Goal: Complete application form

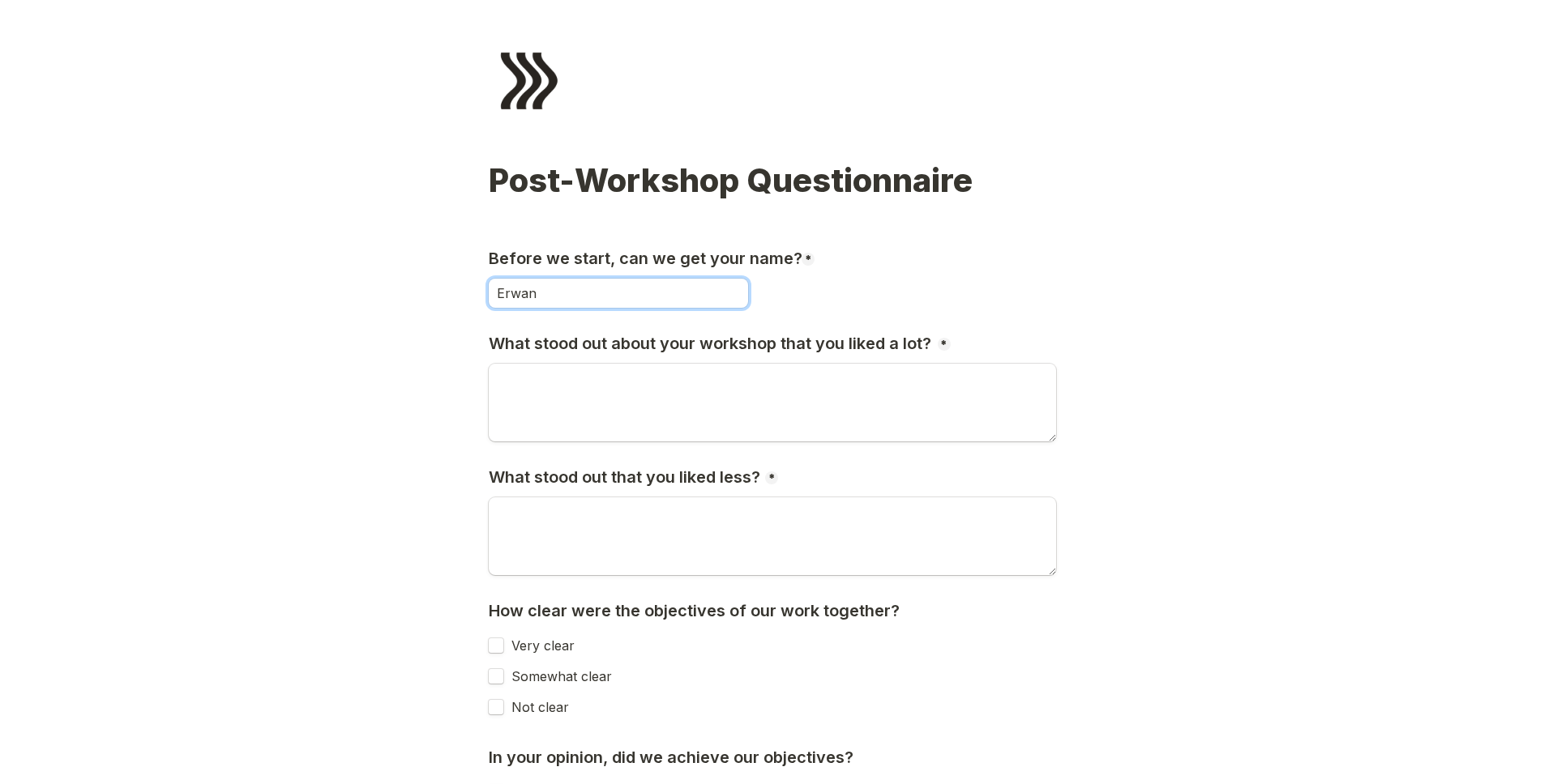
type input "Erwan"
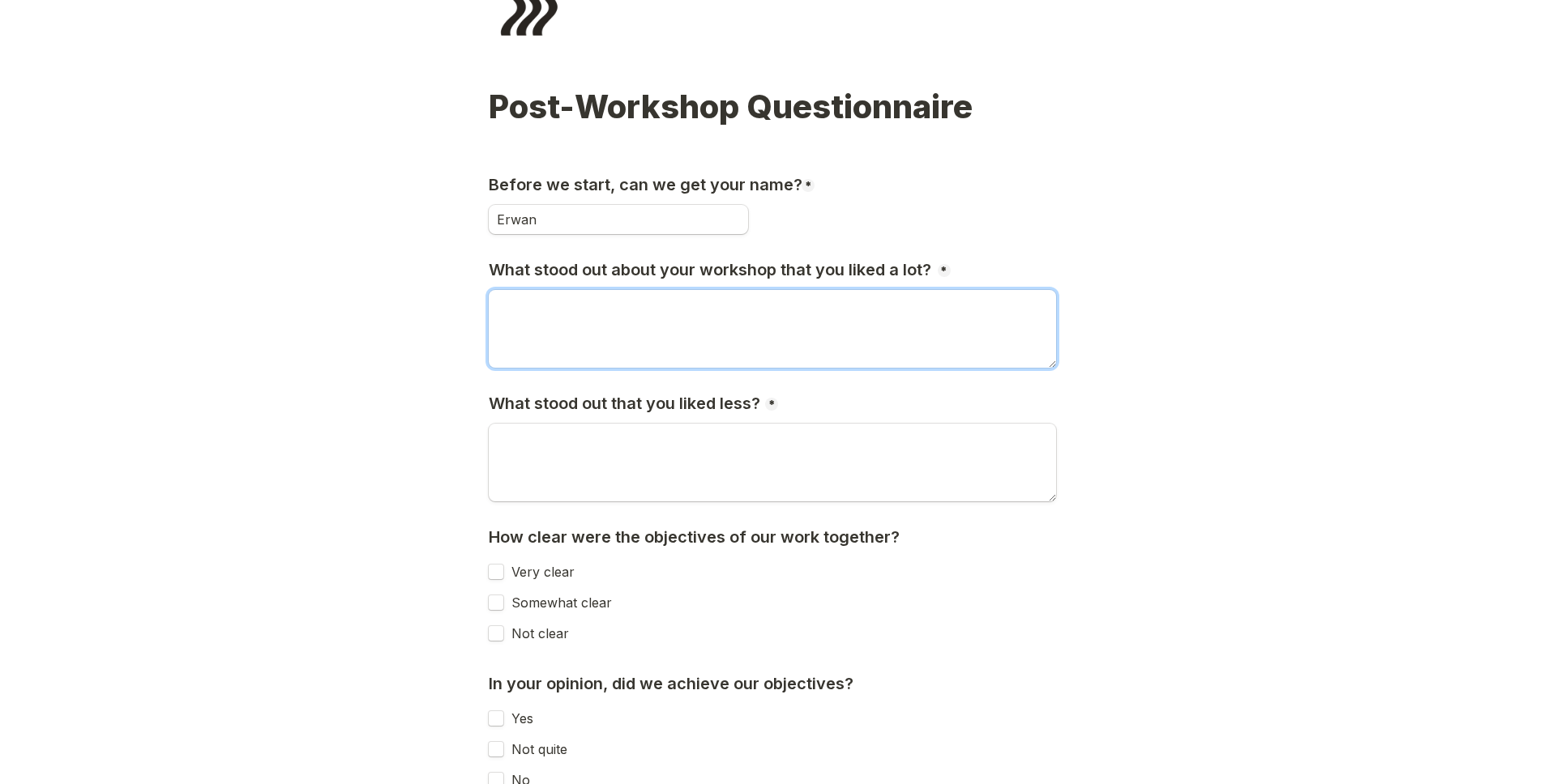
scroll to position [74, 0]
click at [587, 319] on textarea "The" at bounding box center [772, 328] width 567 height 78
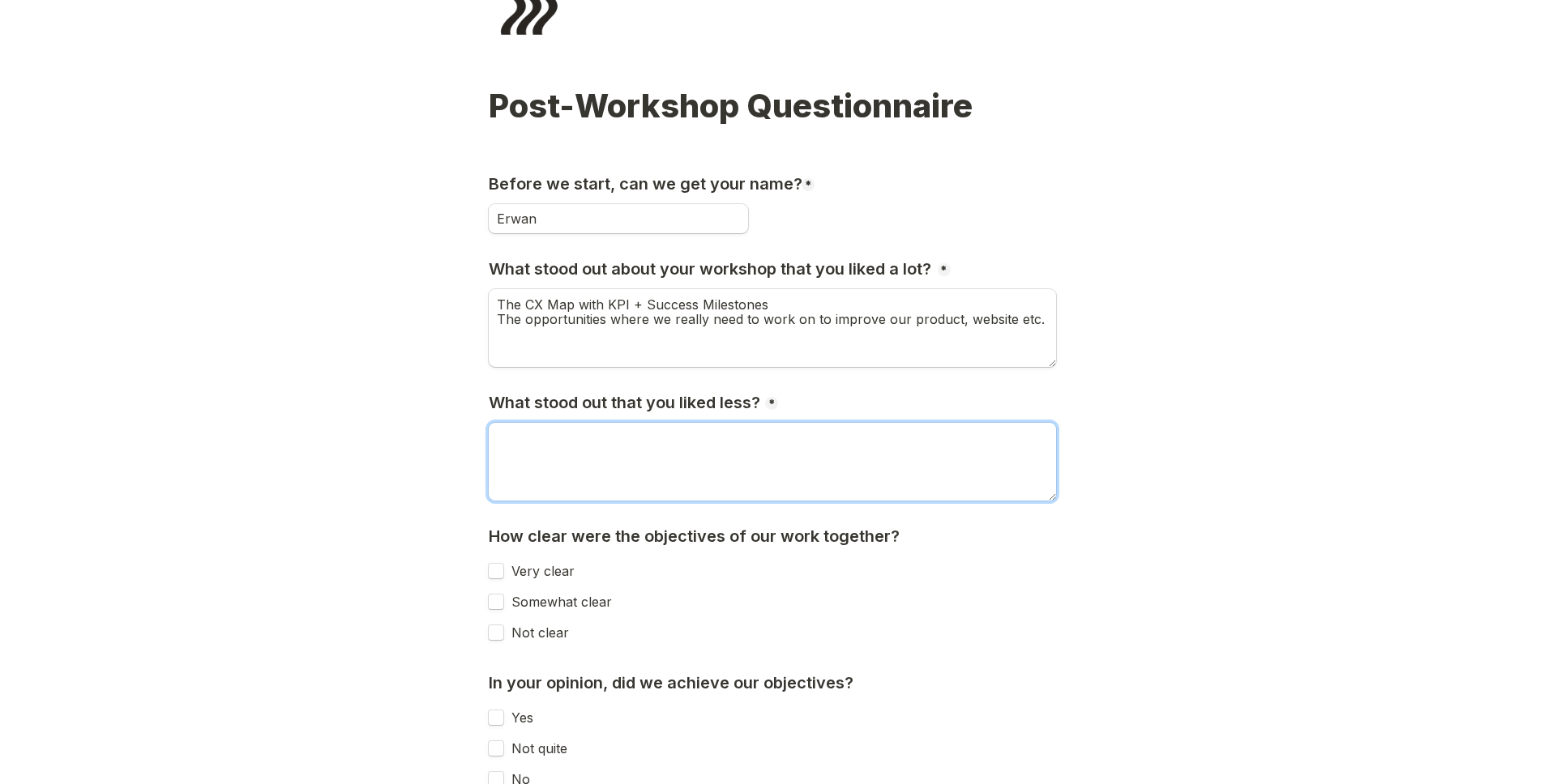
click at [657, 437] on textarea "What stood out that you liked less?" at bounding box center [772, 461] width 567 height 78
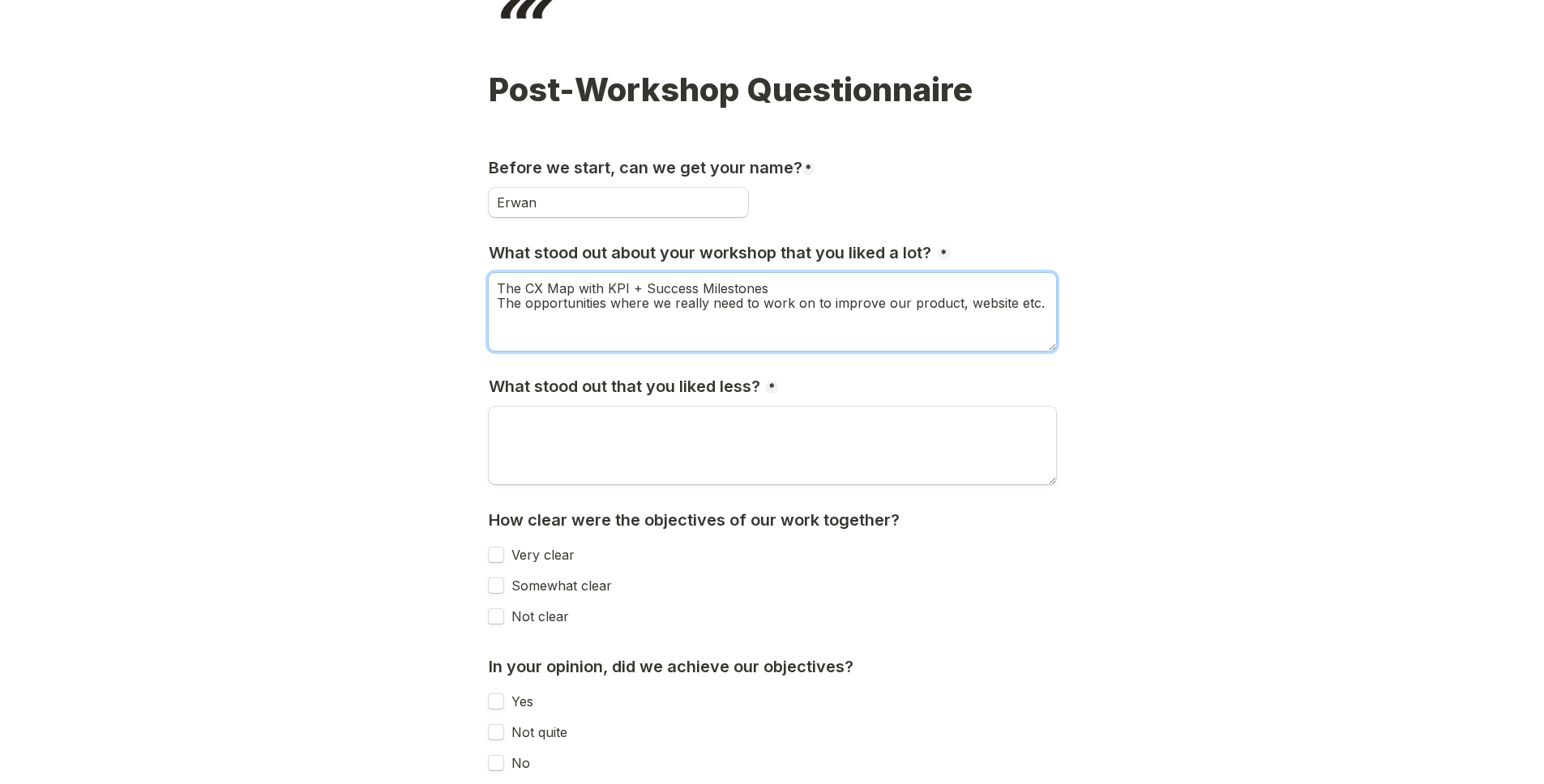
click at [953, 307] on textarea "The CX Map with KPI + Success Milestones The opportunities where we really need…" at bounding box center [772, 312] width 567 height 78
type textarea "The CX Map with KPI + Success Milestones The opportunities where we really need…"
click at [695, 412] on textarea "What stood out that you liked less?" at bounding box center [772, 445] width 567 height 78
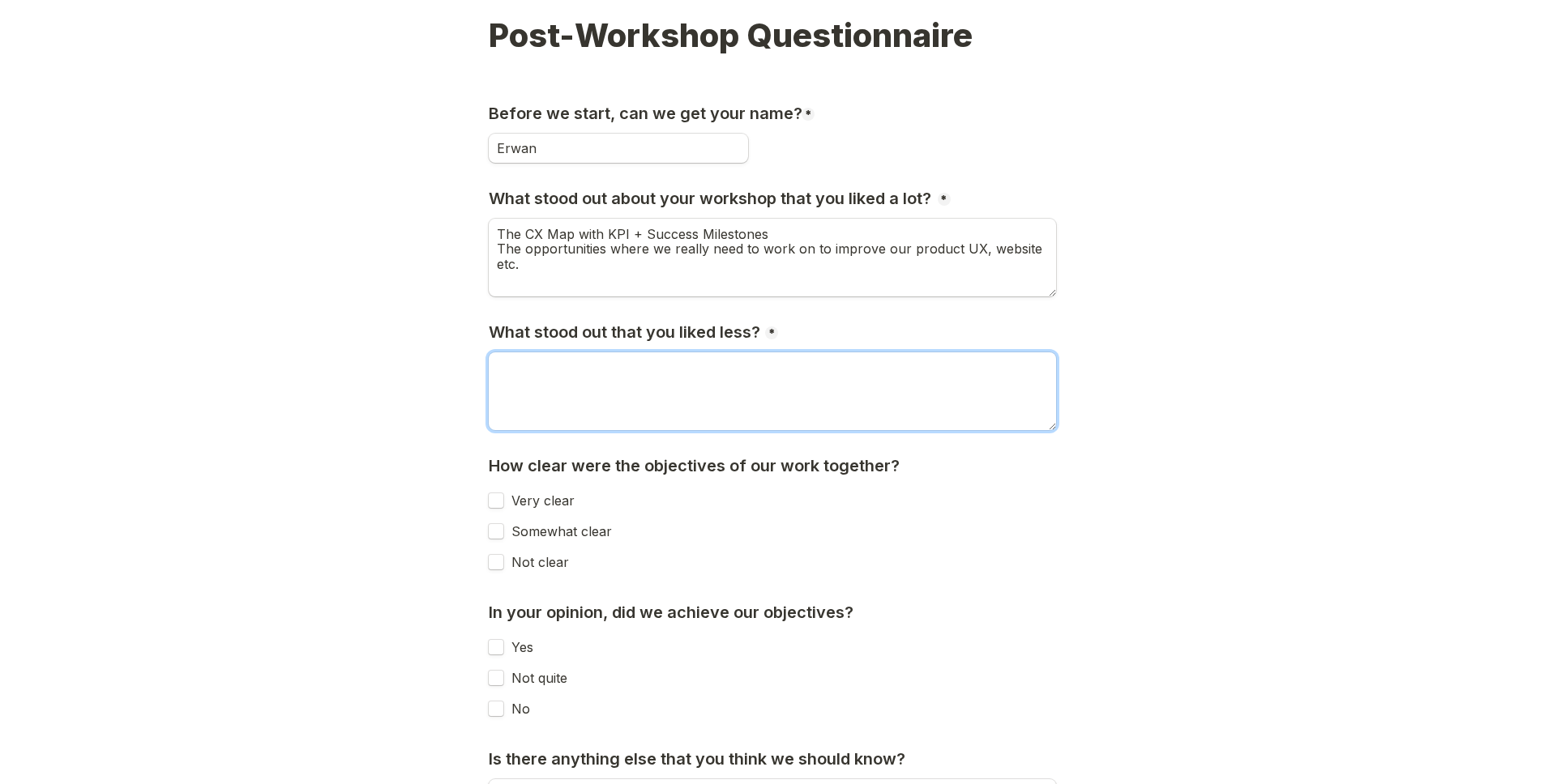
scroll to position [146, 0]
click at [747, 366] on textarea "Because it's a required field, I would say the theorical approach" at bounding box center [772, 390] width 567 height 78
click at [964, 370] on textarea "Because it's a required field, I would say sometimes the theorical approach" at bounding box center [772, 390] width 567 height 78
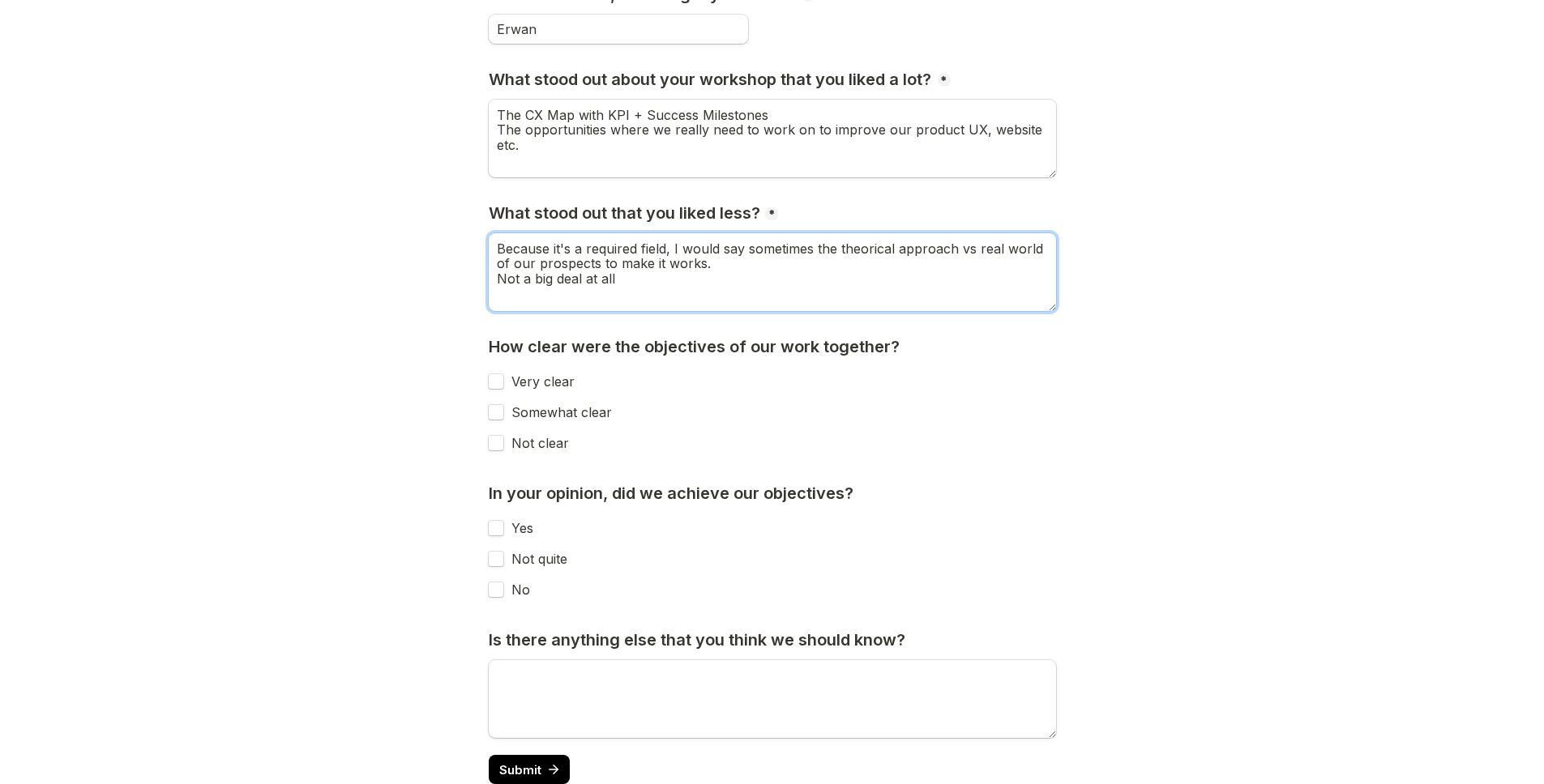
type textarea "Because it's a required field, I would say sometimes the theorical approach vs …"
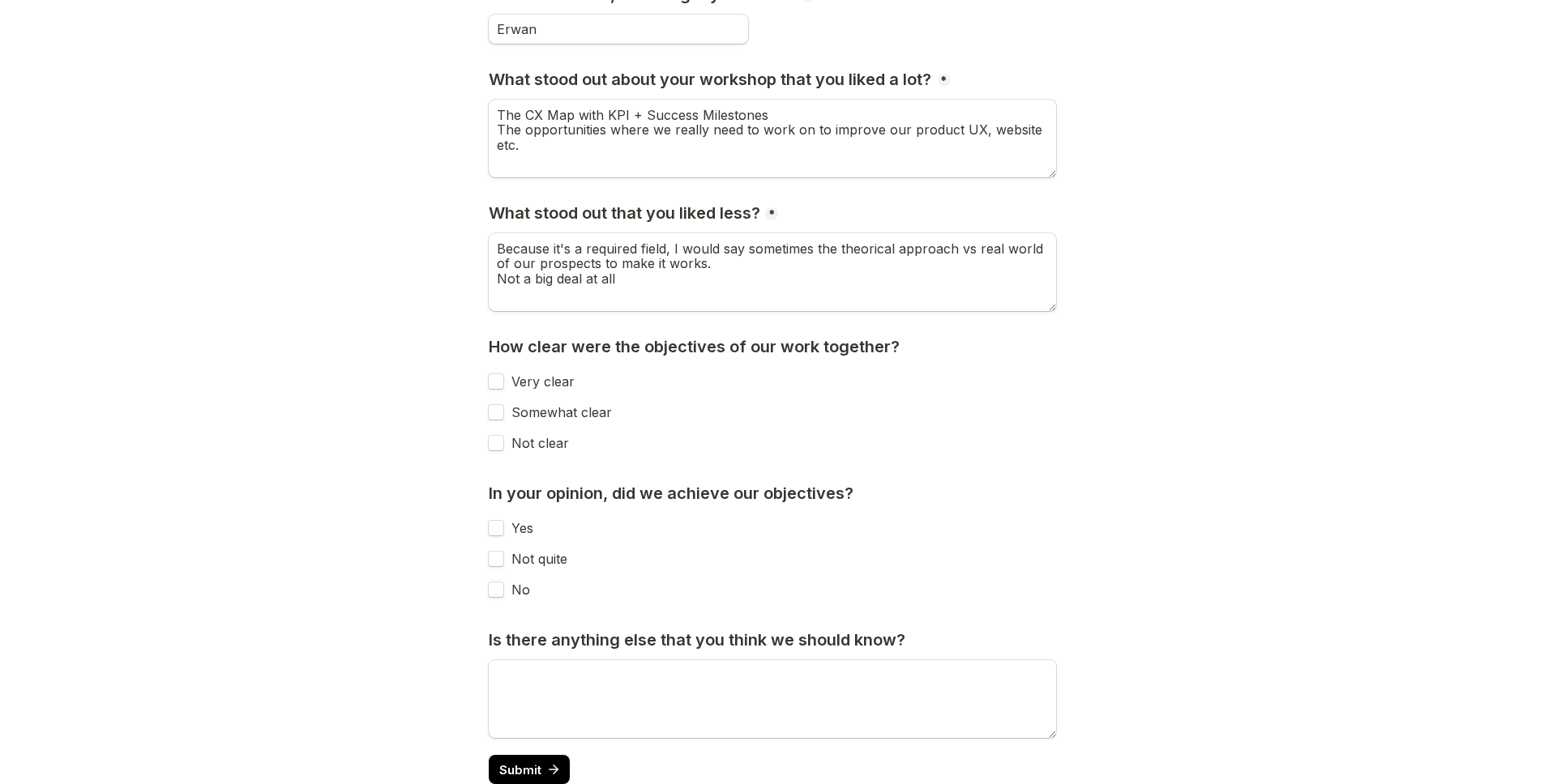
click at [877, 393] on div "Very clear" at bounding box center [772, 382] width 567 height 29
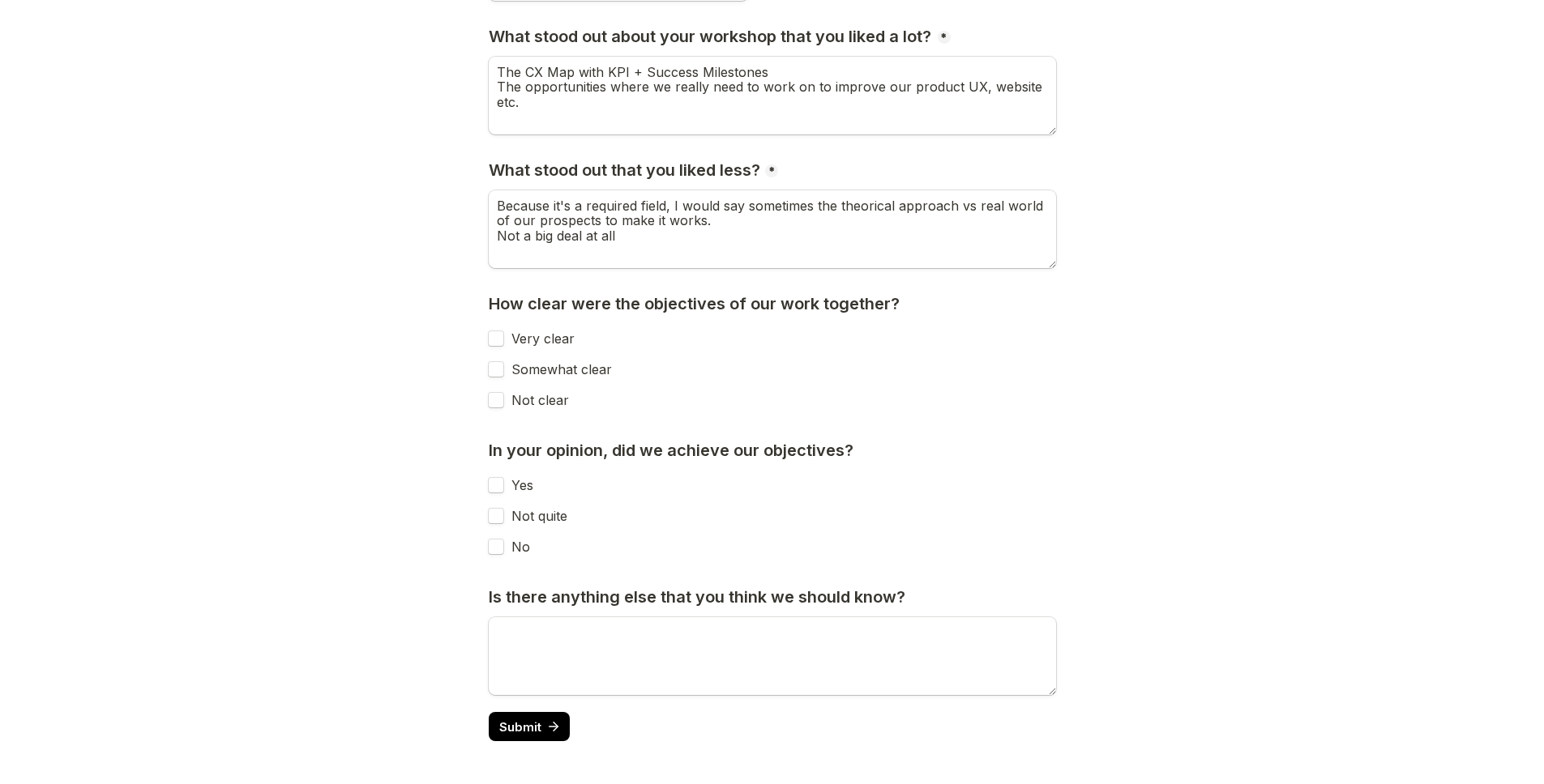
scroll to position [313, 0]
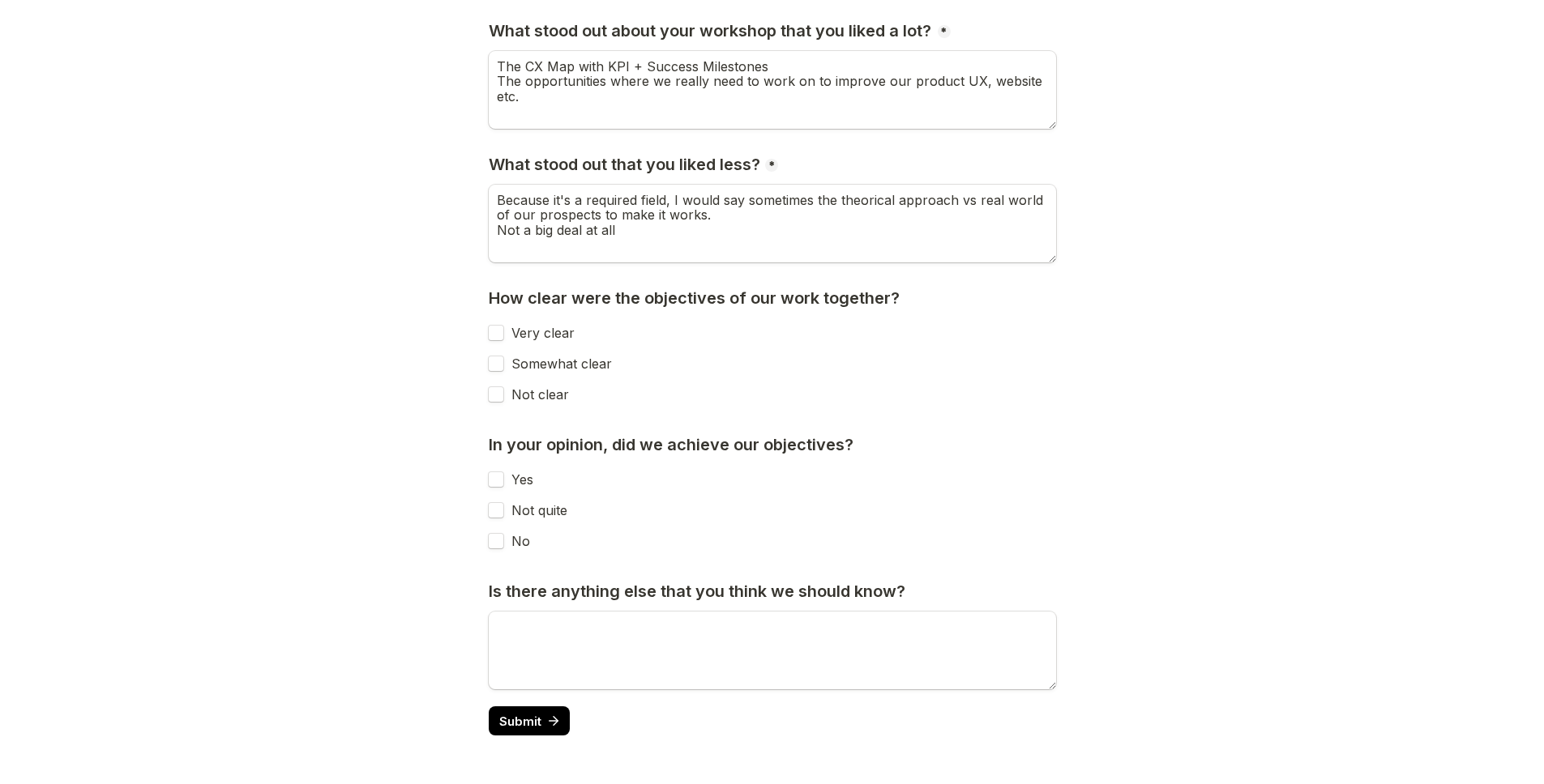
click at [498, 325] on input "Very clear" at bounding box center [496, 332] width 16 height 16
checkbox input "true"
click at [447, 404] on main "Page 1 of 2 Post-Workshop Questionnaire Before we start, can we get your name? …" at bounding box center [772, 236] width 1544 height 1097
click at [502, 479] on input "Yes" at bounding box center [496, 479] width 16 height 16
checkbox input "true"
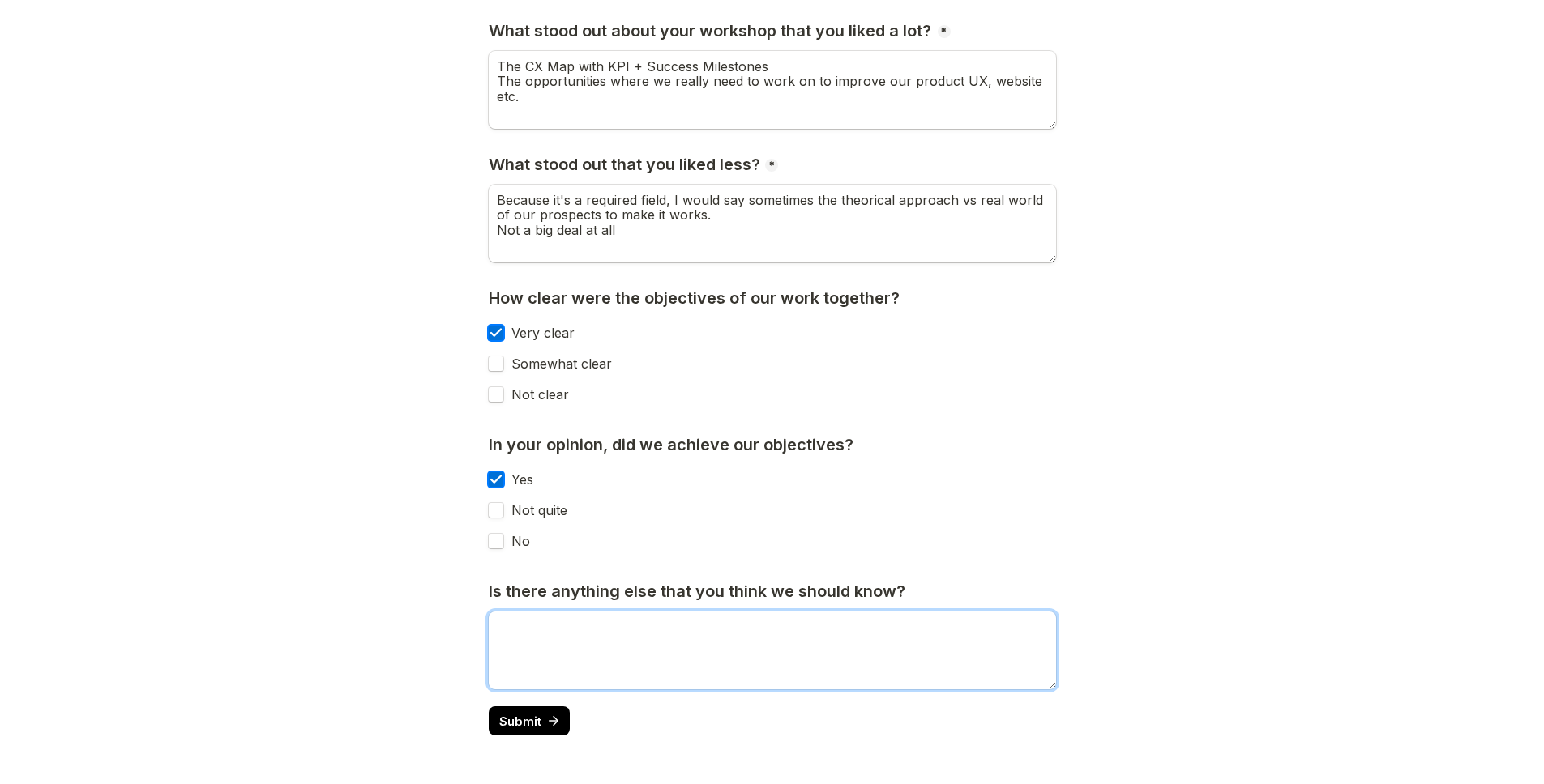
click at [666, 588] on textarea "Is there anything else that you think we should know?" at bounding box center [772, 650] width 567 height 78
type textarea "Nope Great work, we need to make it happens now"
click at [538, 588] on span "Submit" at bounding box center [520, 721] width 42 height 12
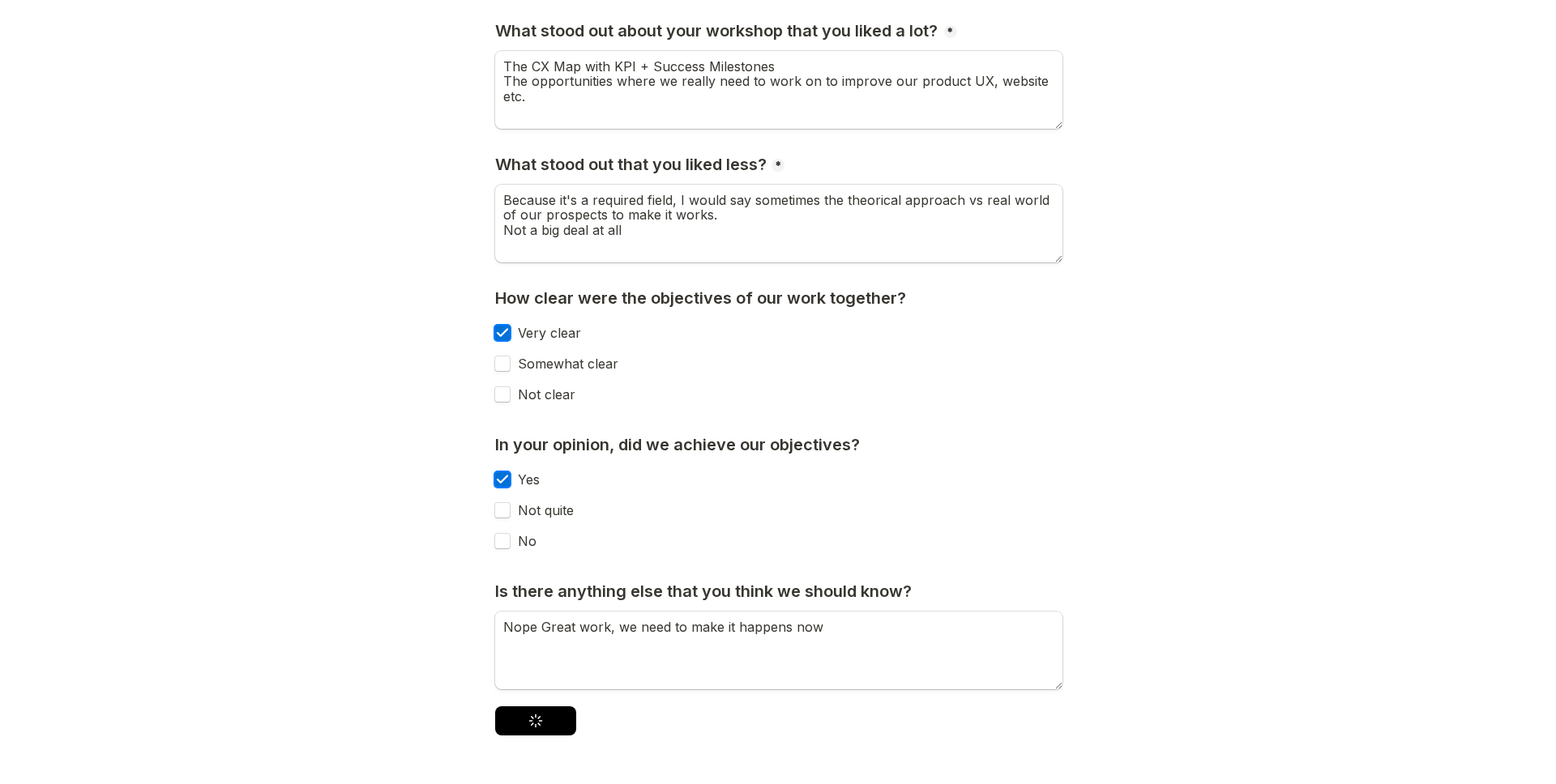
scroll to position [0, 0]
